Goal: Find specific page/section: Find specific page/section

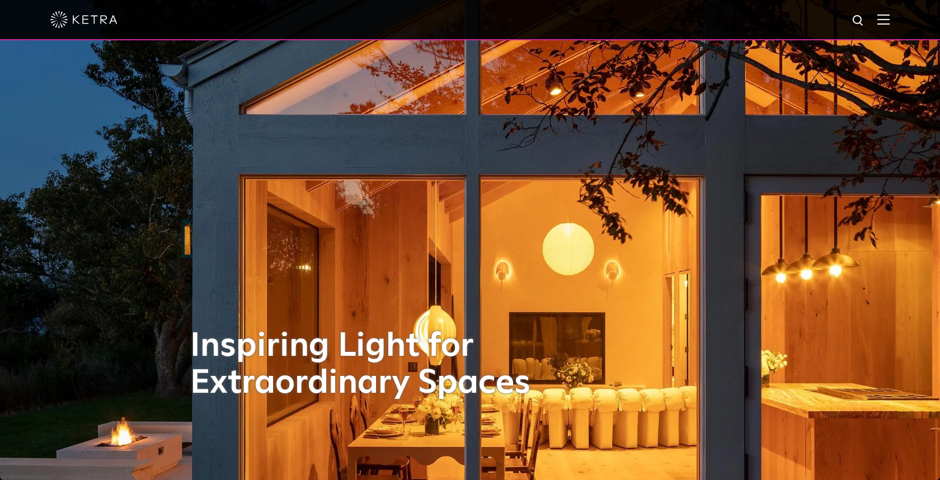
click at [881, 8] on div at bounding box center [469, 19] width 839 height 39
click at [881, 17] on img at bounding box center [883, 19] width 12 height 11
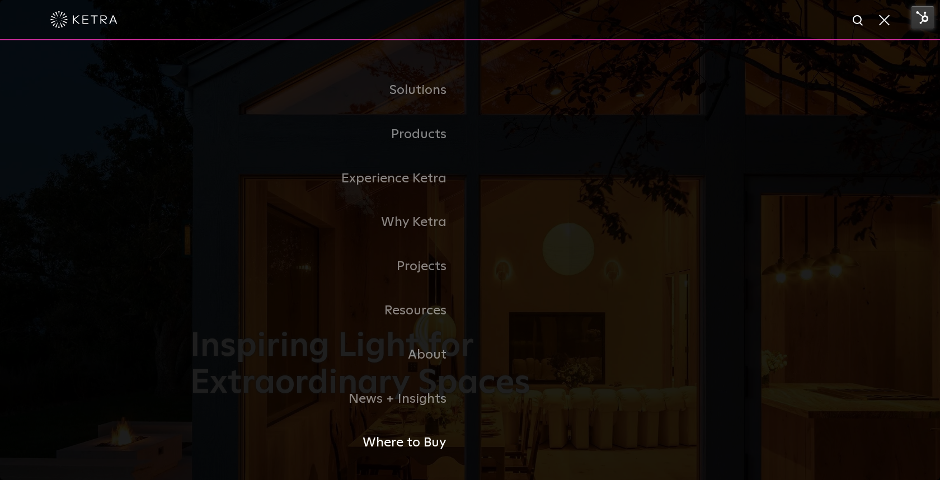
click at [382, 433] on link "Where to Buy" at bounding box center [330, 443] width 280 height 44
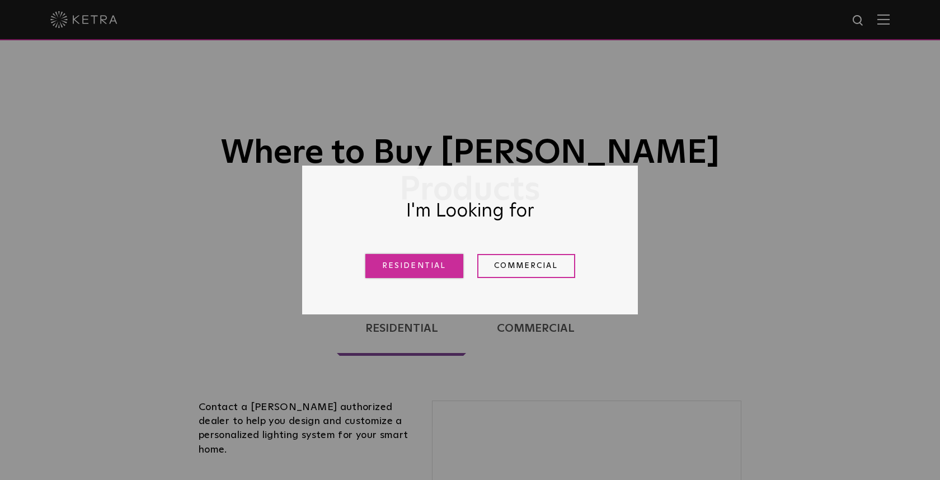
click at [439, 265] on link "Residential" at bounding box center [414, 266] width 98 height 24
